Goal: Find specific page/section: Find specific page/section

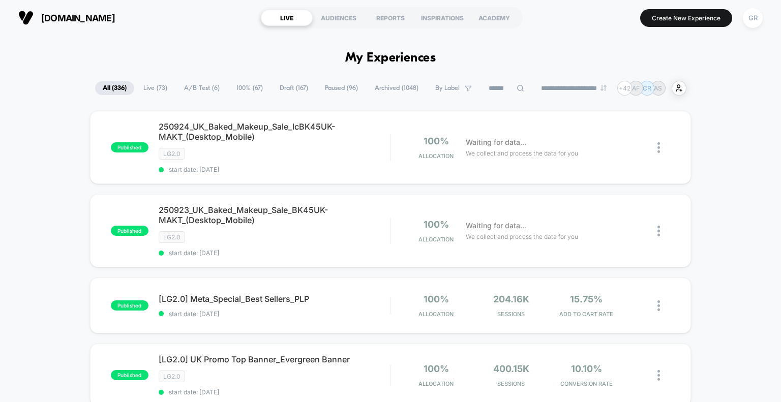
click at [195, 90] on span "A/B Test ( 6 )" at bounding box center [202, 88] width 51 height 14
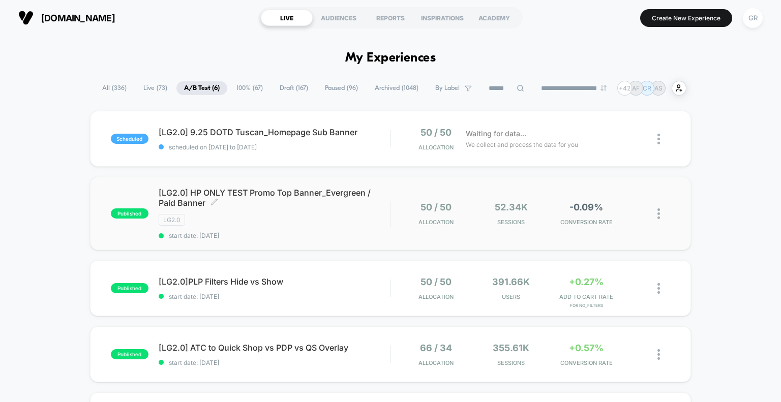
click at [341, 206] on span "[LG2.0] HP ONLY TEST Promo Top Banner_Evergreen / Paid Banner Click to edit exp…" at bounding box center [275, 198] width 232 height 20
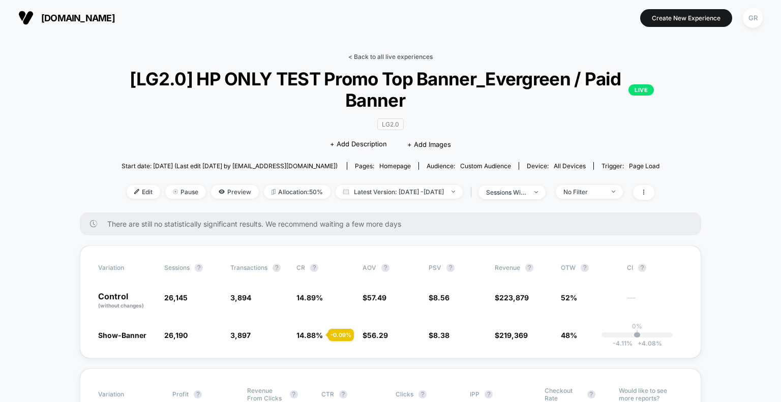
click at [369, 58] on link "< Back to all live experiences" at bounding box center [390, 57] width 84 height 8
